Goal: Use online tool/utility: Utilize a website feature to perform a specific function

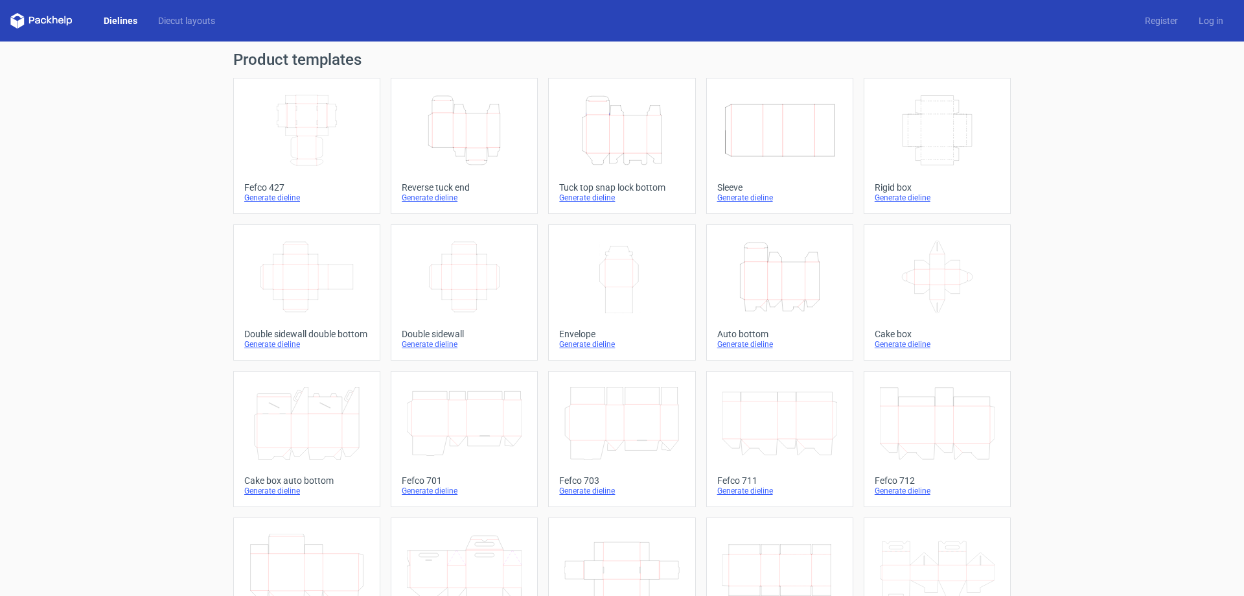
click at [175, 14] on div "Dielines Diecut layouts" at bounding box center [117, 21] width 215 height 16
click at [751, 343] on div "Generate dieline" at bounding box center [779, 344] width 125 height 10
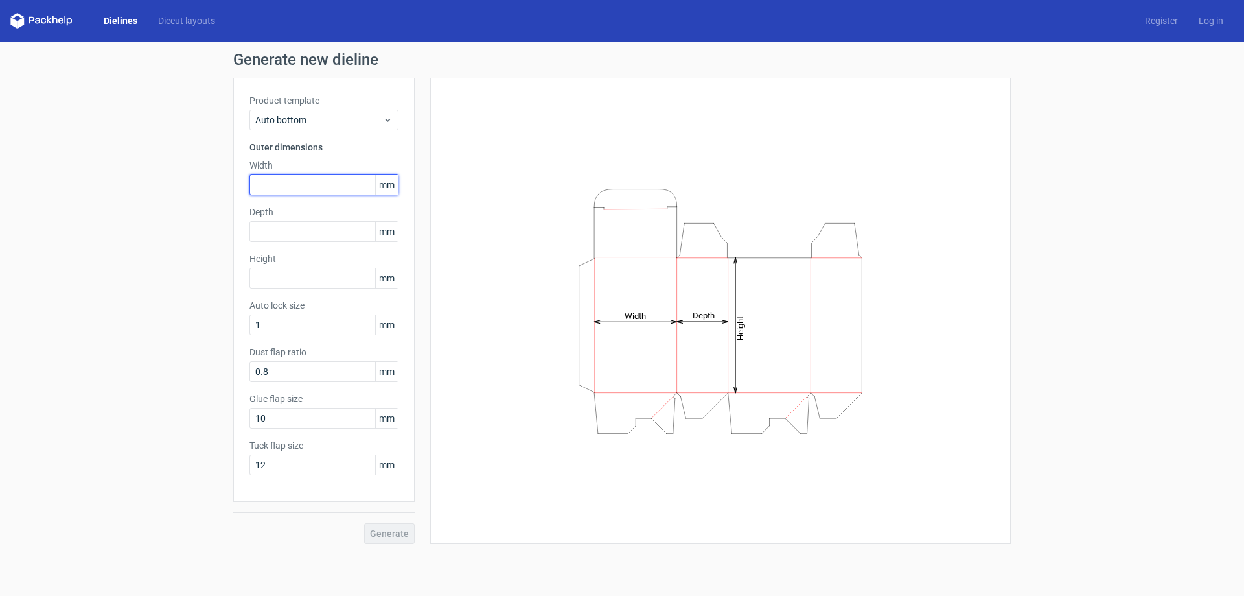
click at [316, 187] on input "text" at bounding box center [324, 184] width 149 height 21
type input "272"
type input "135"
type input "75"
click at [364, 523] on button "Generate" at bounding box center [389, 533] width 51 height 21
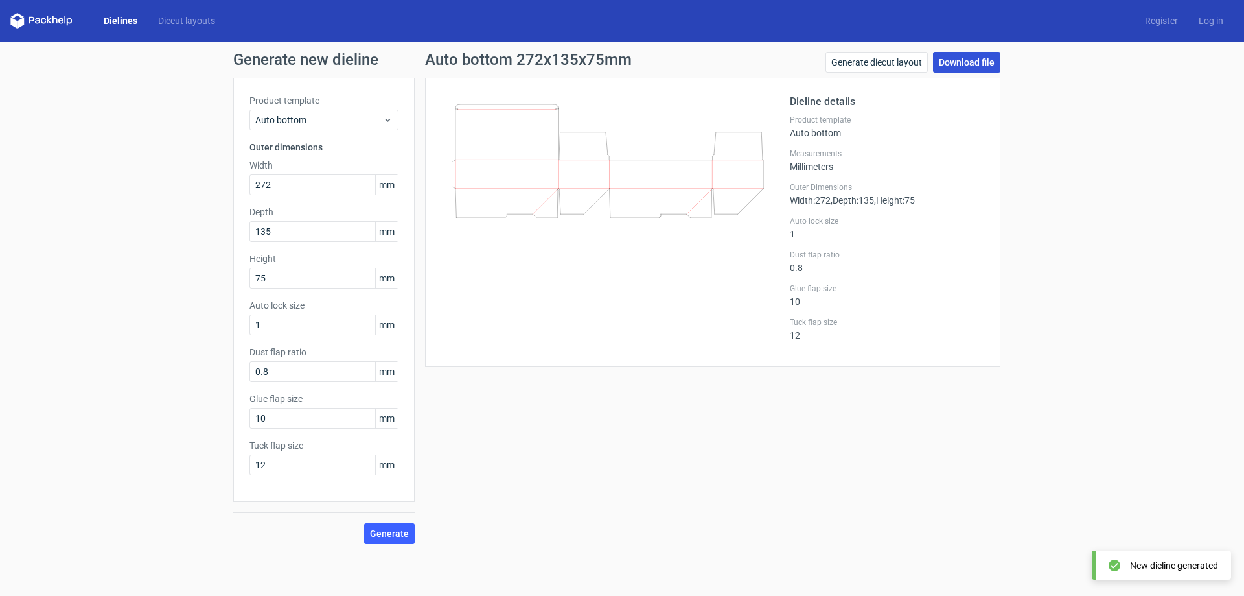
click at [959, 60] on link "Download file" at bounding box center [966, 62] width 67 height 21
drag, startPoint x: 283, startPoint y: 419, endPoint x: 188, endPoint y: 419, distance: 95.3
click at [188, 419] on div "Generate new dieline Product template Auto bottom Outer dimensions Width 272 mm…" at bounding box center [622, 297] width 1244 height 513
drag, startPoint x: 292, startPoint y: 466, endPoint x: 172, endPoint y: 466, distance: 120.5
click at [172, 466] on div "Generate new dieline Product template Auto bottom Outer dimensions Width 272 mm…" at bounding box center [622, 297] width 1244 height 513
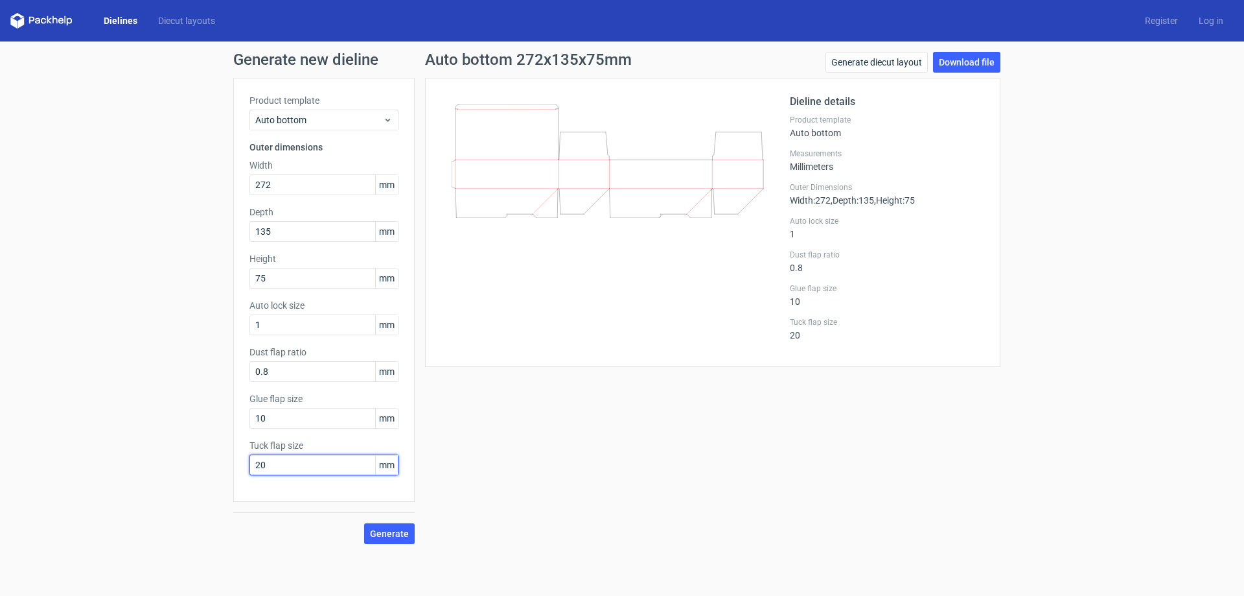
type input "20"
click at [277, 415] on input "10" at bounding box center [324, 418] width 149 height 21
drag, startPoint x: 292, startPoint y: 420, endPoint x: 145, endPoint y: 397, distance: 148.2
click at [147, 398] on div "Generate new dieline Product template Auto bottom Outer dimensions Width 272 mm…" at bounding box center [622, 297] width 1244 height 513
type input "20"
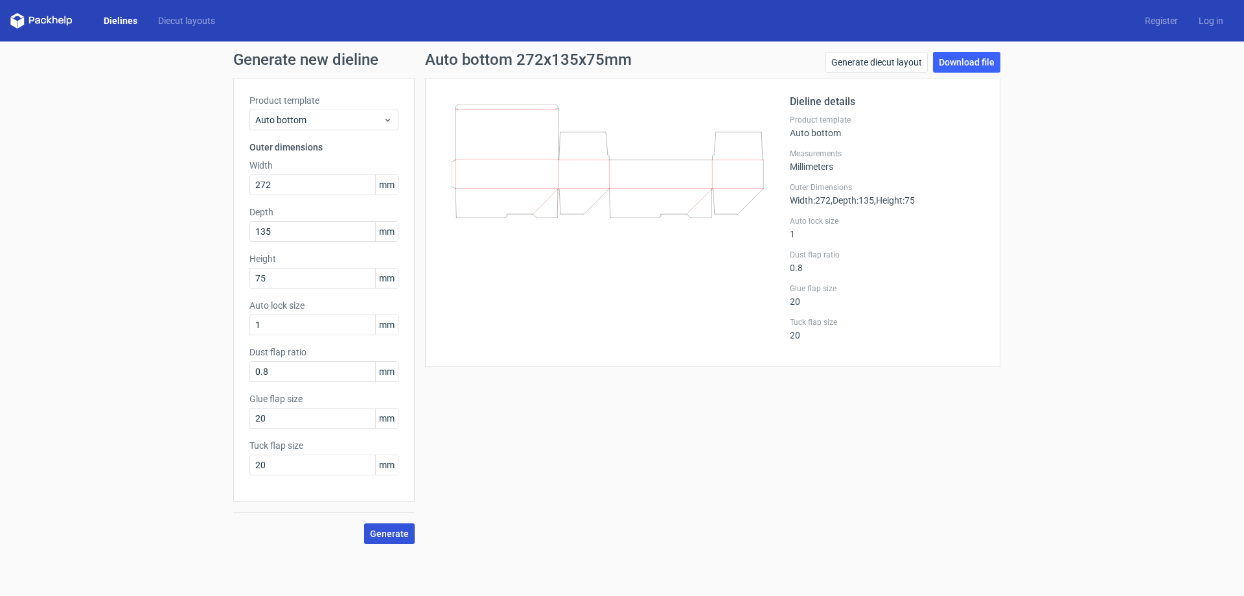
click at [399, 530] on span "Generate" at bounding box center [389, 533] width 39 height 9
click at [310, 375] on input "0.8" at bounding box center [324, 371] width 149 height 21
drag, startPoint x: 320, startPoint y: 370, endPoint x: 169, endPoint y: 373, distance: 151.0
click at [169, 373] on div "Generate new dieline Product template Auto bottom Outer dimensions Width 272 mm…" at bounding box center [622, 297] width 1244 height 513
type input "5"
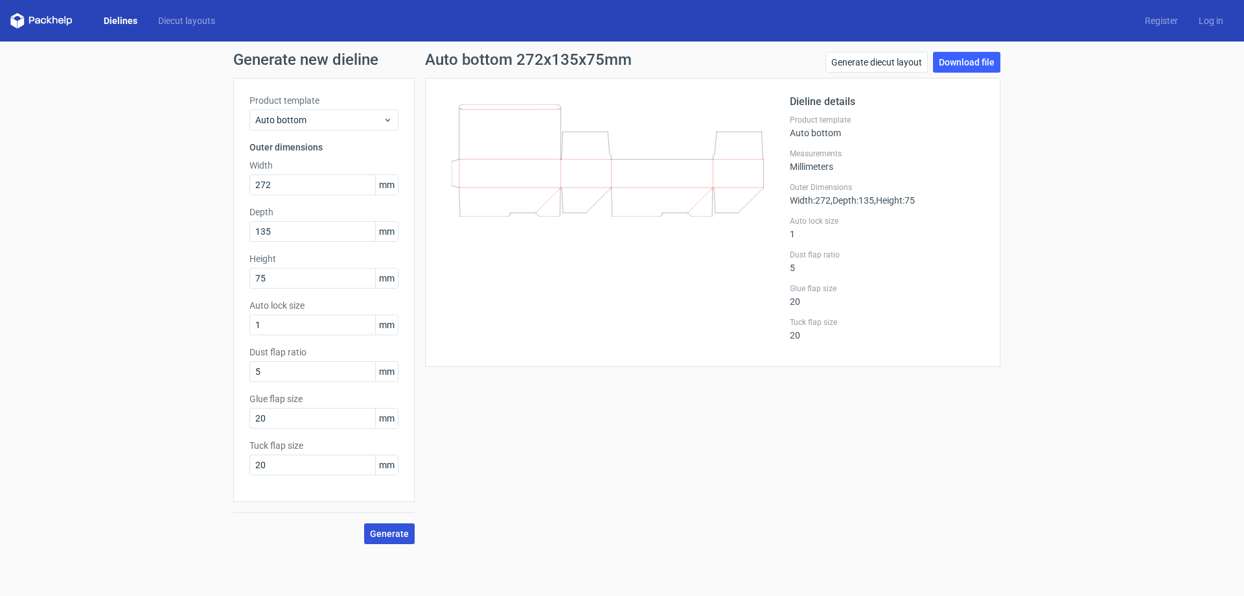
click at [393, 529] on span "Generate" at bounding box center [389, 533] width 39 height 9
click at [872, 58] on link "Generate diecut layout" at bounding box center [877, 62] width 102 height 21
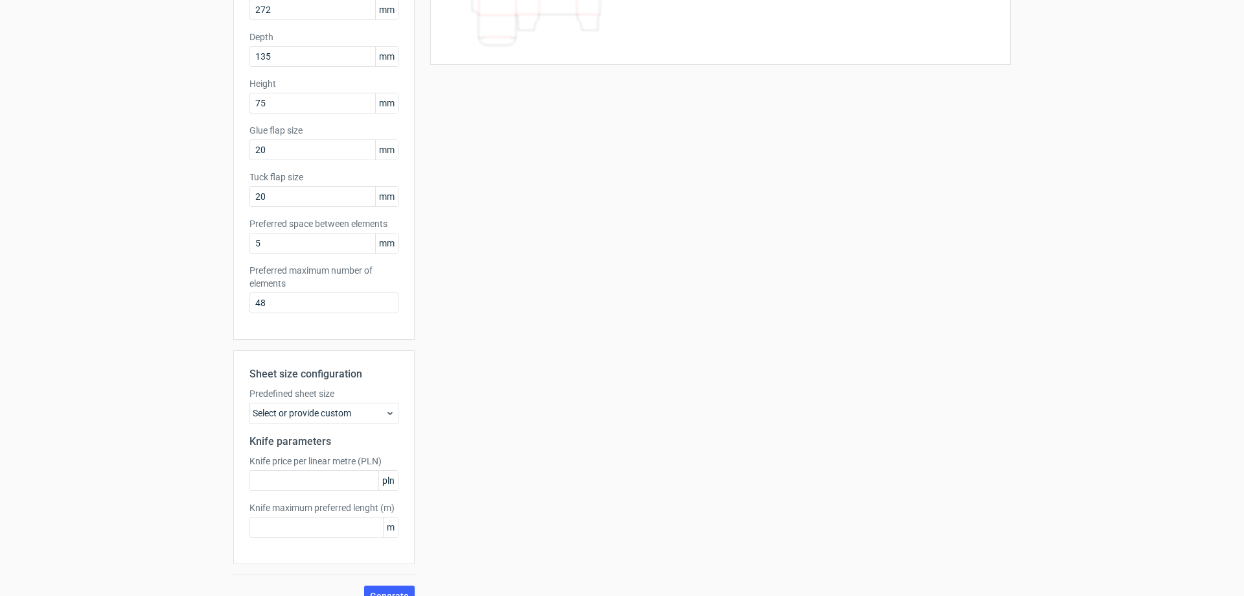
scroll to position [196, 0]
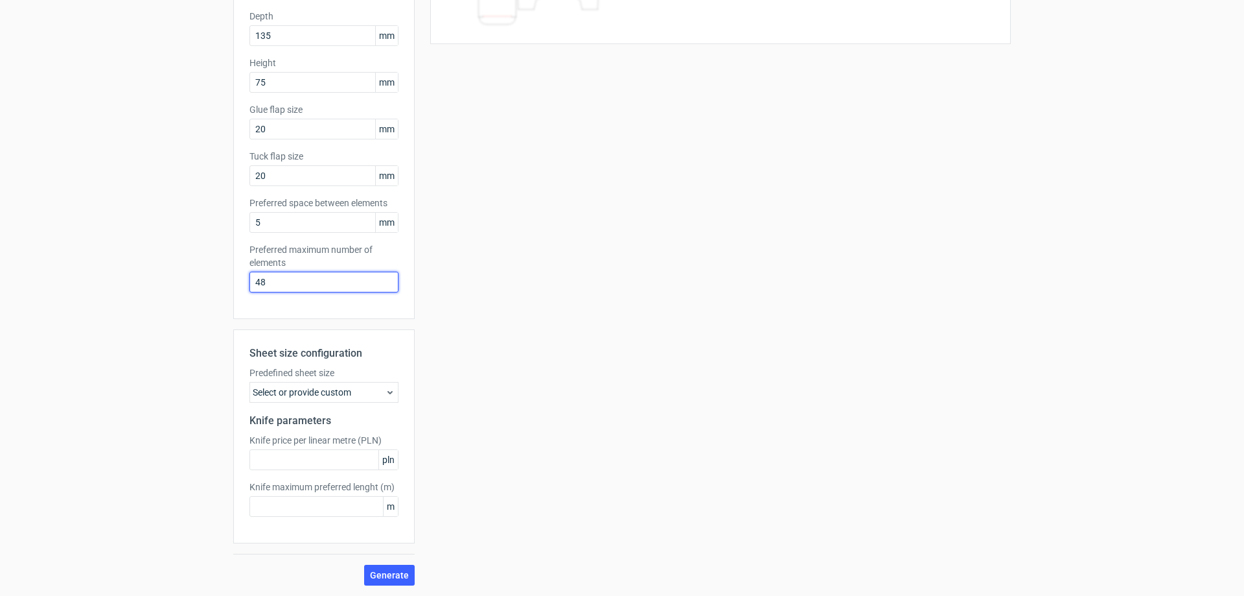
click at [144, 269] on div "Generate new layout Product template Auto bottom Outer dimensions Width 272 mm …" at bounding box center [622, 221] width 1244 height 750
type input "2"
click at [389, 572] on span "Generate" at bounding box center [389, 574] width 39 height 9
